Goal: Transaction & Acquisition: Purchase product/service

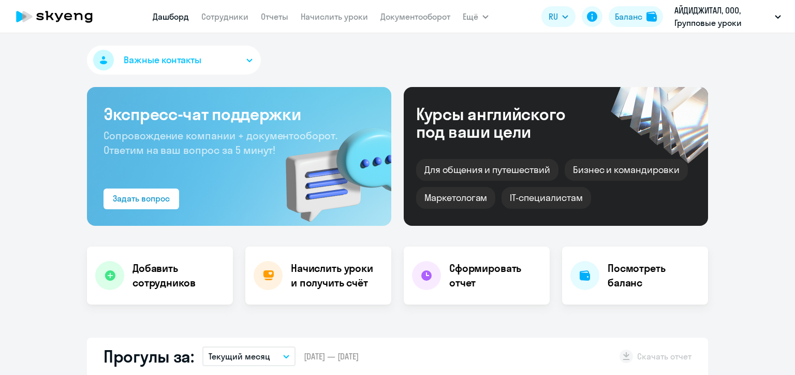
select select "30"
click at [629, 17] on div "Баланс" at bounding box center [628, 16] width 27 height 12
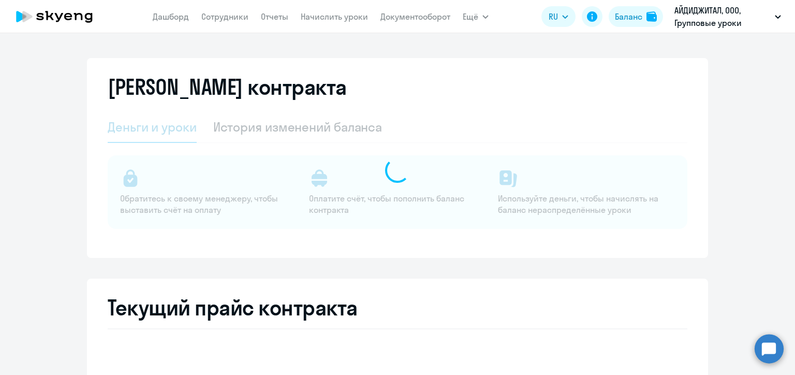
select select "english_adult_not_native_speaker"
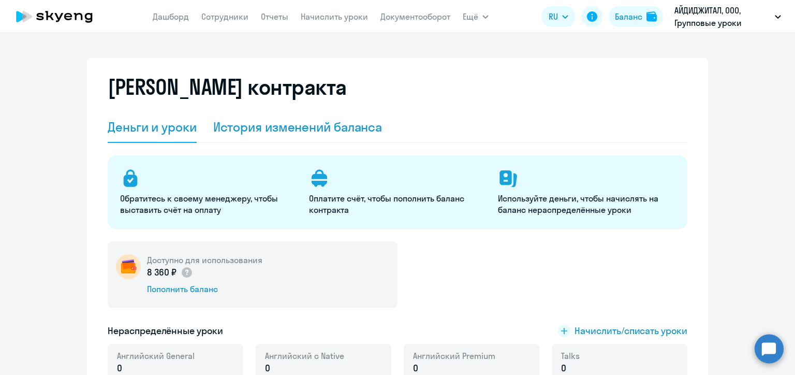
click at [302, 125] on div "История изменений баланса" at bounding box center [297, 126] width 169 height 17
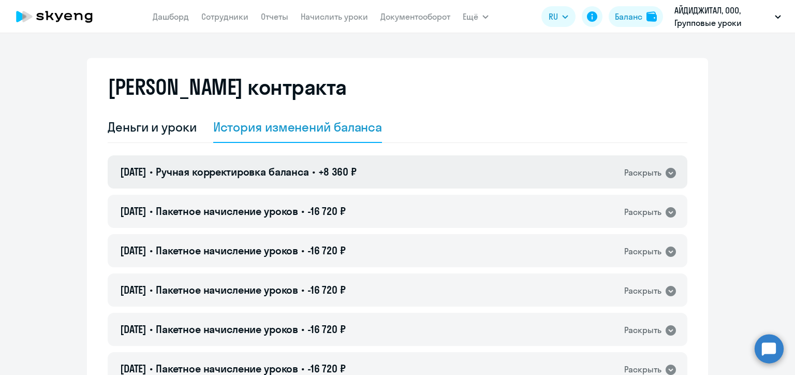
click at [415, 177] on div "[DATE] • Ручная корректировка баланса • +8 360 ₽ Раскрыть" at bounding box center [397, 171] width 579 height 33
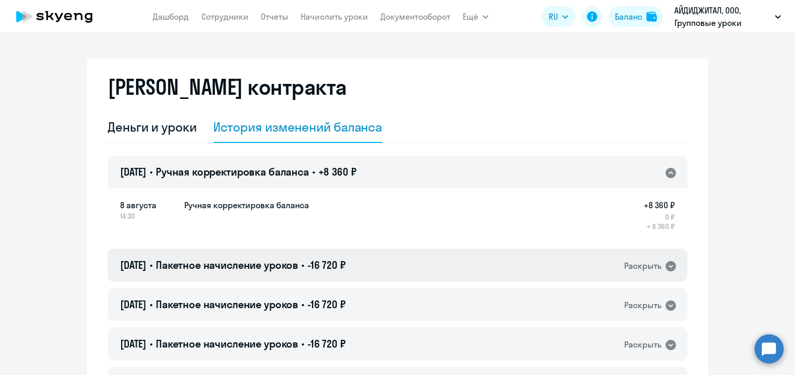
click at [437, 268] on div "[DATE] • Пакетное начисление уроков • -16 720 ₽ Раскрыть" at bounding box center [397, 264] width 579 height 33
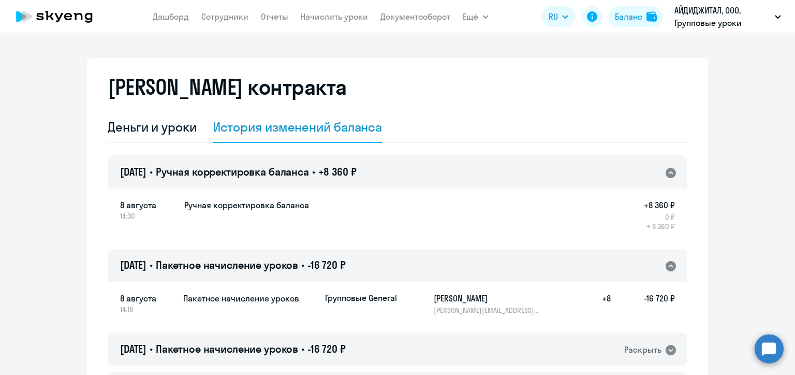
scroll to position [103, 0]
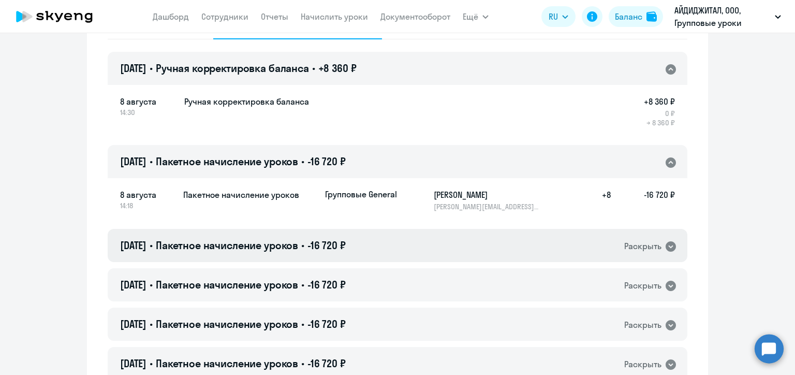
click at [444, 246] on div "[DATE] • Пакетное начисление уроков • -16 720 ₽ Раскрыть" at bounding box center [397, 245] width 579 height 33
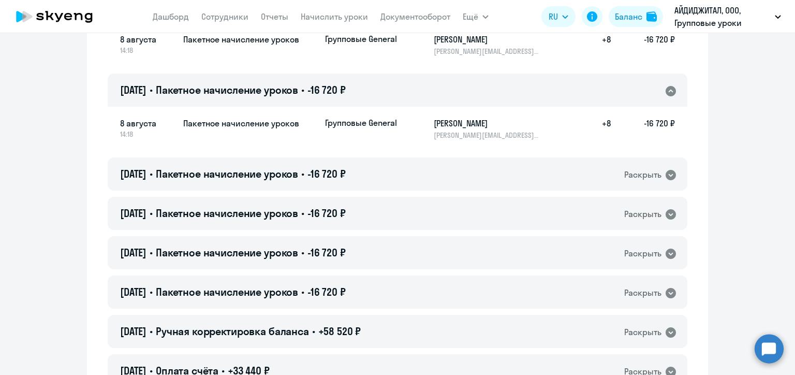
scroll to position [362, 0]
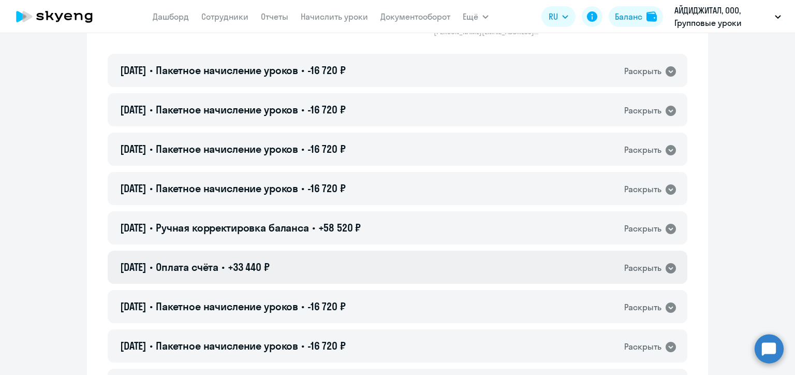
click at [443, 261] on div "[DATE] • Оплата счёта • +33 440 ₽ Раскрыть" at bounding box center [397, 266] width 579 height 33
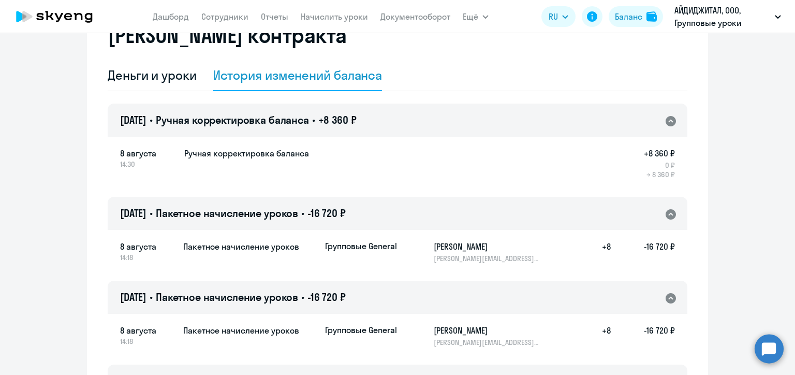
scroll to position [0, 0]
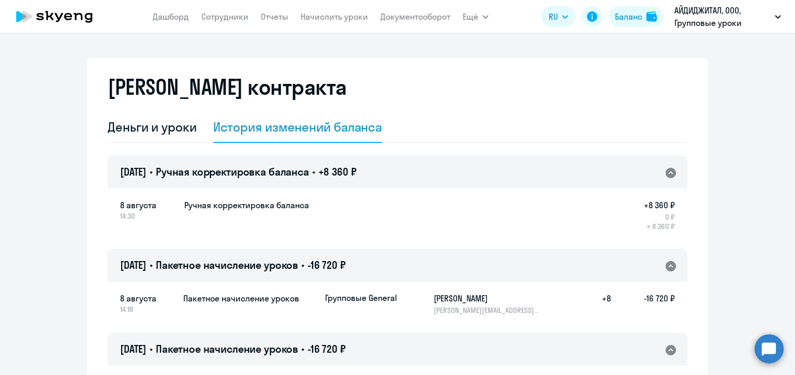
click at [507, 114] on div "Деньги и уроки История изменений баланса" at bounding box center [397, 127] width 579 height 31
click at [154, 126] on div "Деньги и уроки" at bounding box center [152, 126] width 89 height 17
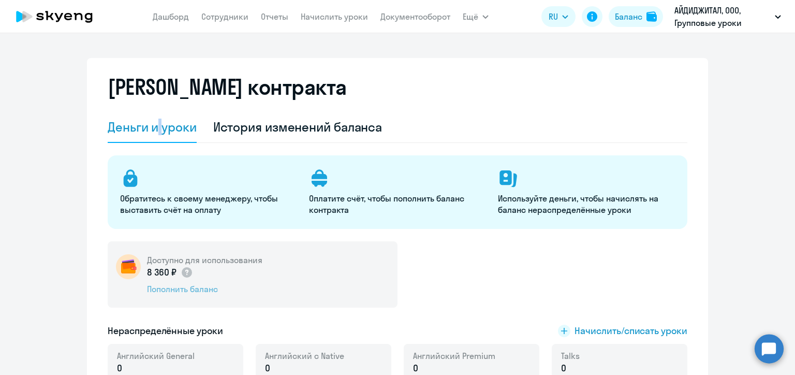
click at [168, 292] on div "Пополнить баланс" at bounding box center [204, 288] width 115 height 11
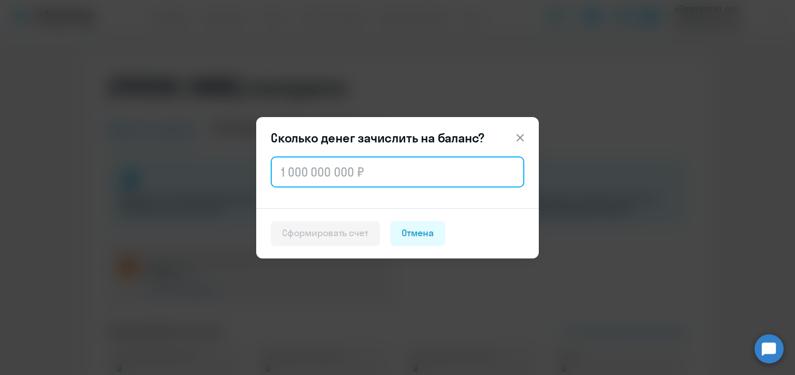
click at [320, 179] on input "text" at bounding box center [398, 171] width 254 height 31
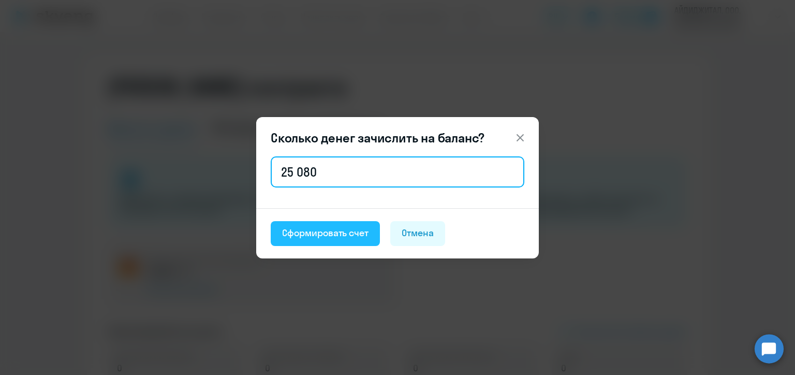
type input "25 080"
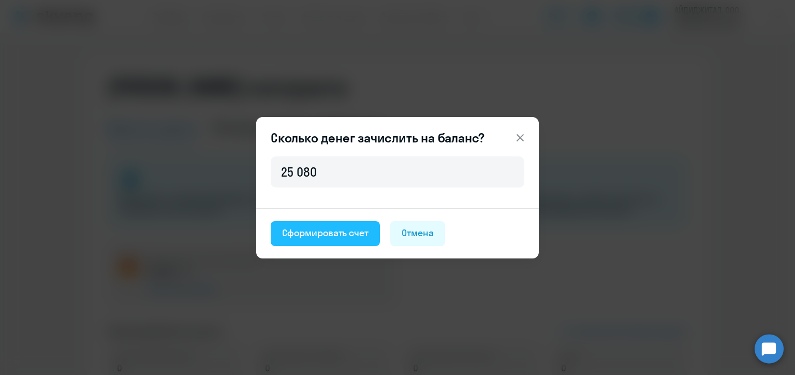
click at [328, 231] on div "Сформировать счет" at bounding box center [325, 232] width 86 height 13
